Goal: Transaction & Acquisition: Obtain resource

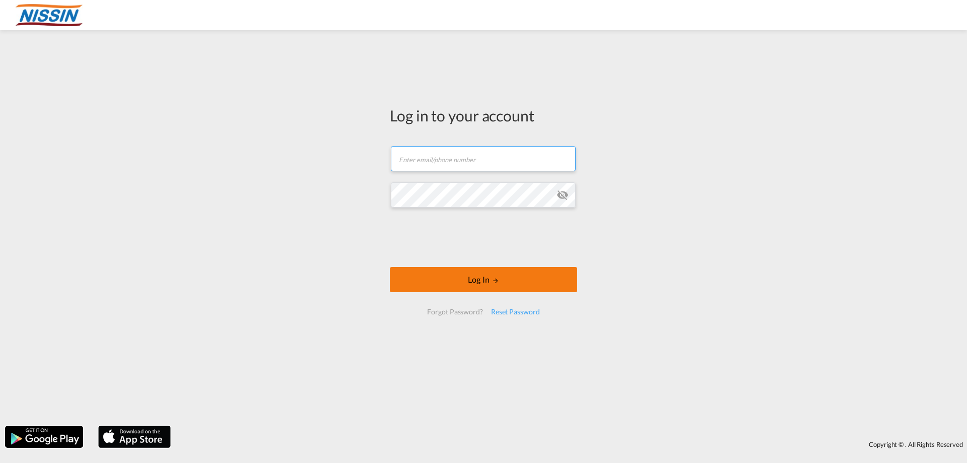
type input "[EMAIL_ADDRESS][DOMAIN_NAME]"
click at [480, 280] on button "Log In" at bounding box center [483, 279] width 187 height 25
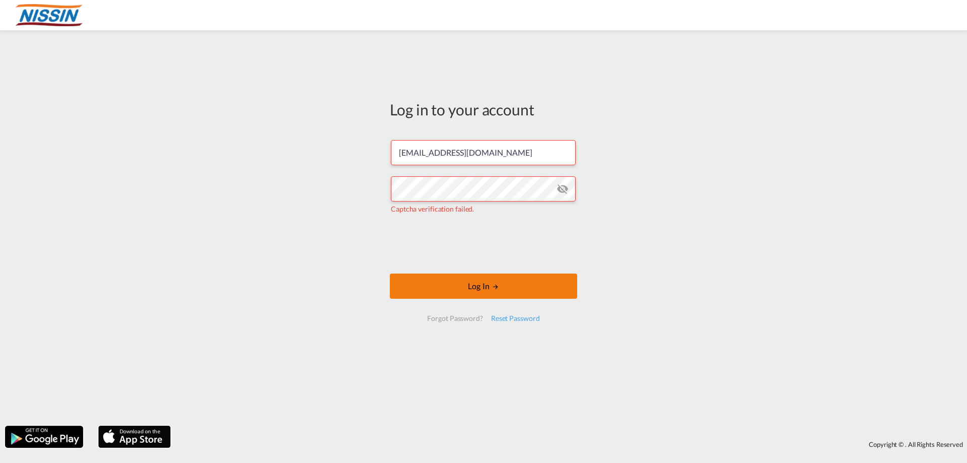
click at [494, 292] on button "Log In" at bounding box center [483, 286] width 187 height 25
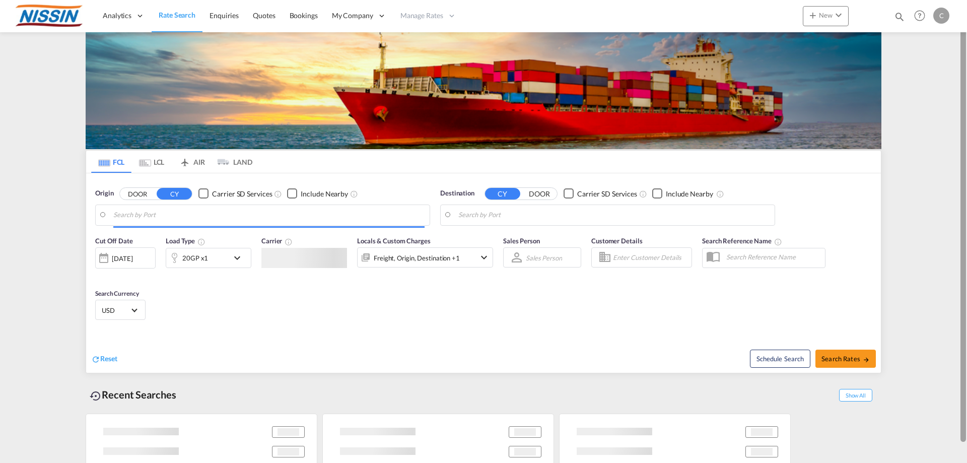
type input "[GEOGRAPHIC_DATA], [GEOGRAPHIC_DATA], USLGB"
type input "[GEOGRAPHIC_DATA], JPTYO"
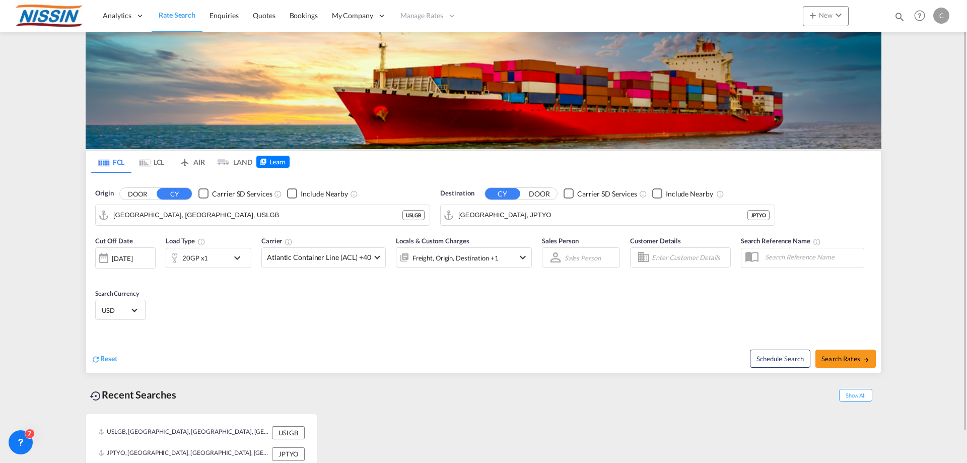
click at [195, 162] on md-tab-item "AIR" at bounding box center [192, 162] width 40 height 22
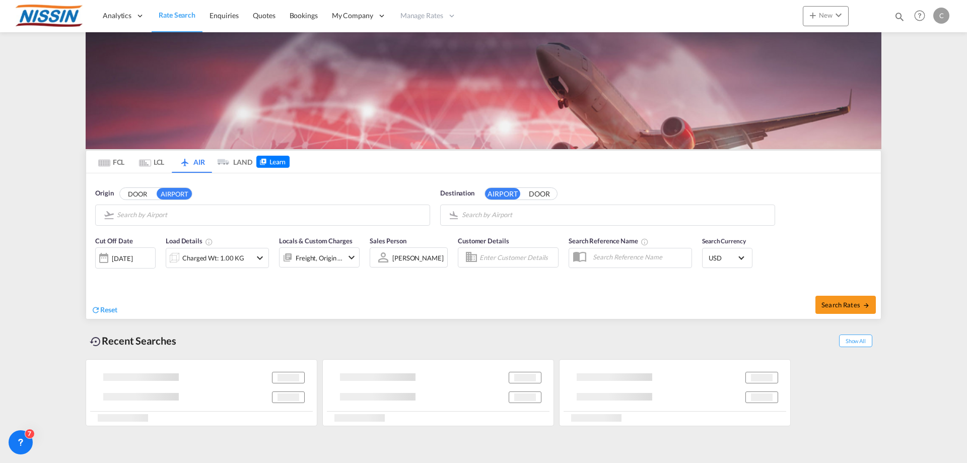
type input "Los Angeles International, [GEOGRAPHIC_DATA], [GEOGRAPHIC_DATA]"
type input "[GEOGRAPHIC_DATA], [GEOGRAPHIC_DATA], [GEOGRAPHIC_DATA]"
